Goal: Task Accomplishment & Management: Use online tool/utility

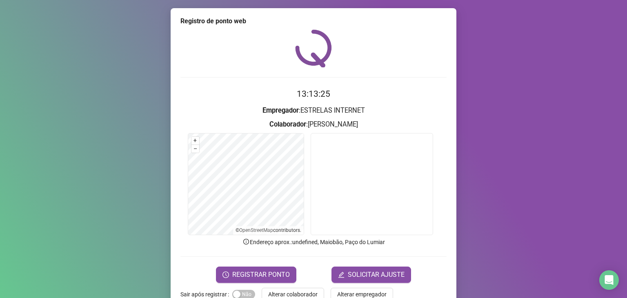
scroll to position [20, 0]
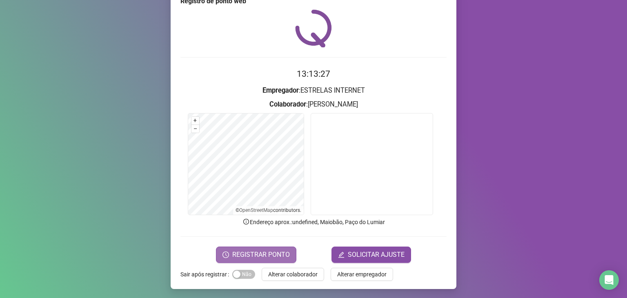
drag, startPoint x: 0, startPoint y: 0, endPoint x: 248, endPoint y: 257, distance: 357.1
click at [248, 257] on span "REGISTRAR PONTO" at bounding box center [261, 255] width 58 height 10
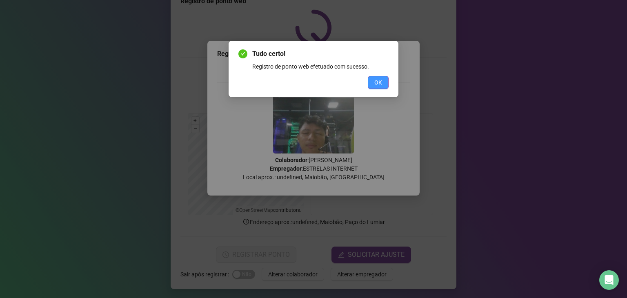
click at [372, 82] on button "OK" at bounding box center [378, 82] width 21 height 13
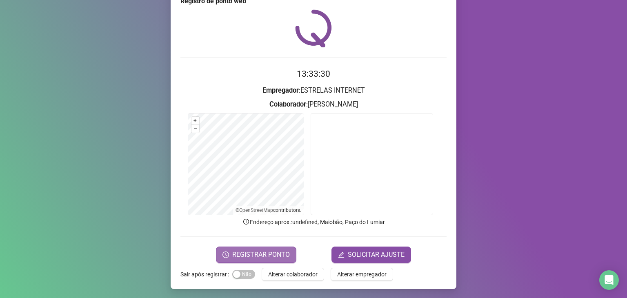
click at [234, 250] on span "REGISTRAR PONTO" at bounding box center [261, 255] width 58 height 10
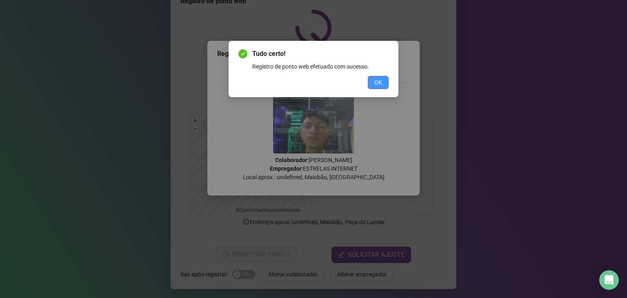
click at [383, 77] on button "OK" at bounding box center [378, 82] width 21 height 13
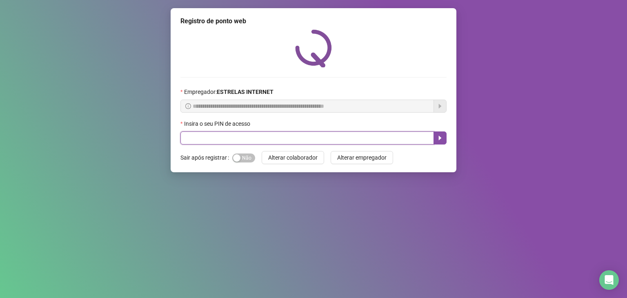
click at [214, 142] on input "text" at bounding box center [306, 137] width 253 height 13
type input "*****"
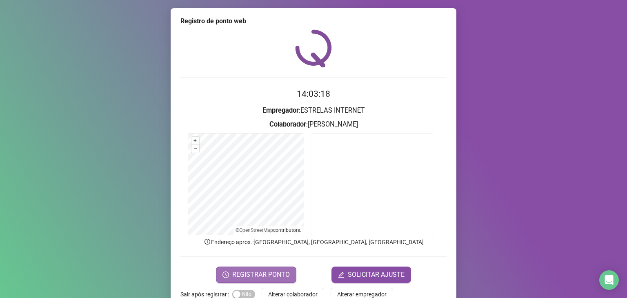
click at [245, 274] on span "REGISTRAR PONTO" at bounding box center [261, 275] width 58 height 10
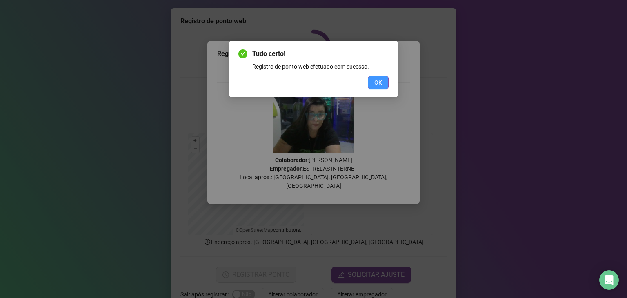
click at [376, 84] on span "OK" at bounding box center [378, 82] width 8 height 9
